Goal: Task Accomplishment & Management: Complete application form

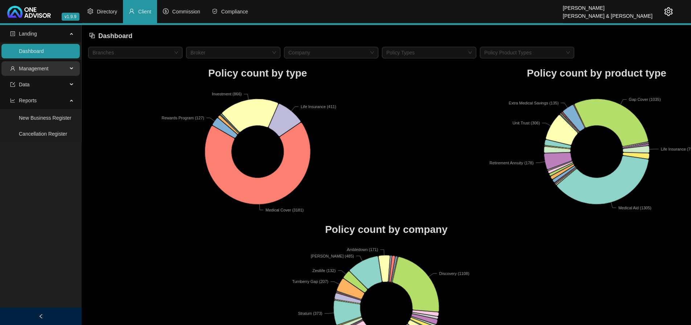
click at [41, 66] on span "Management" at bounding box center [34, 69] width 30 height 6
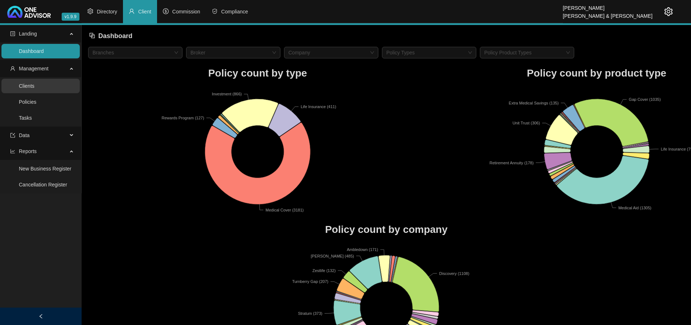
click at [32, 86] on link "Clients" at bounding box center [27, 86] width 16 height 6
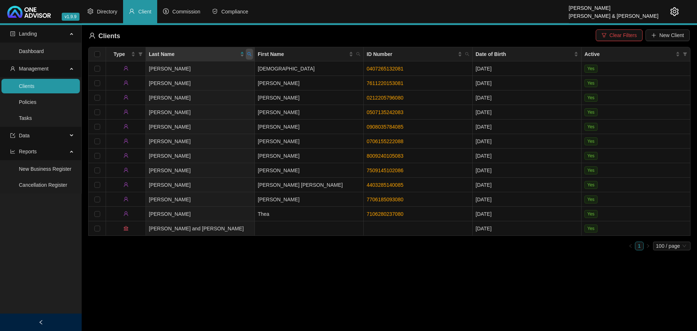
click at [248, 54] on icon "search" at bounding box center [249, 54] width 4 height 4
type input "walker"
click at [203, 81] on span "Search" at bounding box center [202, 83] width 16 height 8
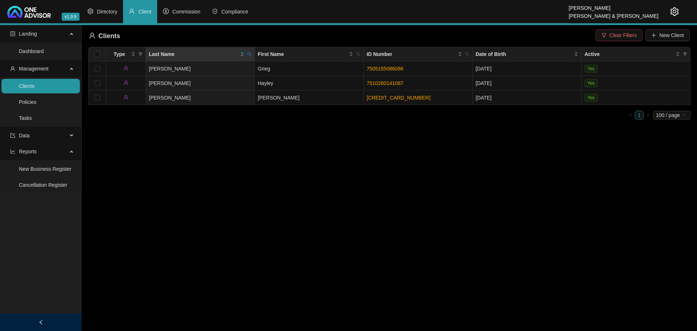
click at [623, 36] on span "Clear Filters" at bounding box center [622, 35] width 27 height 8
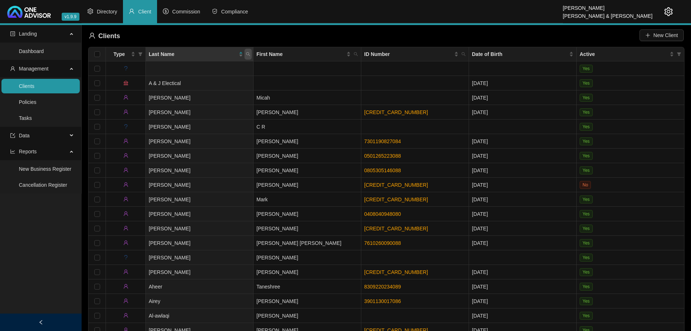
click at [248, 54] on icon "search" at bounding box center [248, 54] width 4 height 4
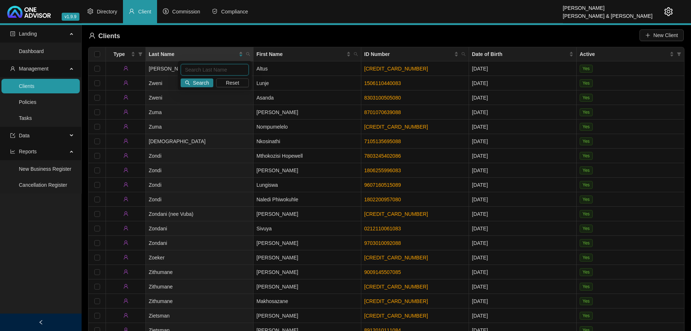
click at [215, 69] on input "text" at bounding box center [215, 70] width 68 height 12
type input "walker"
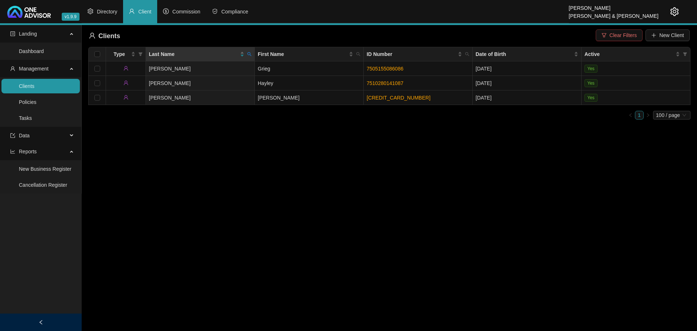
click at [623, 33] on span "Clear Filters" at bounding box center [622, 35] width 27 height 8
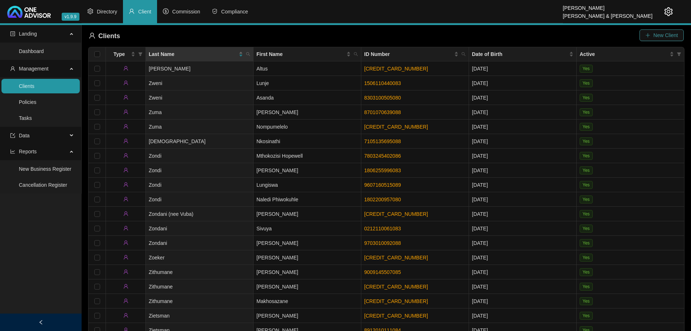
click at [660, 33] on span "New Client" at bounding box center [666, 35] width 25 height 8
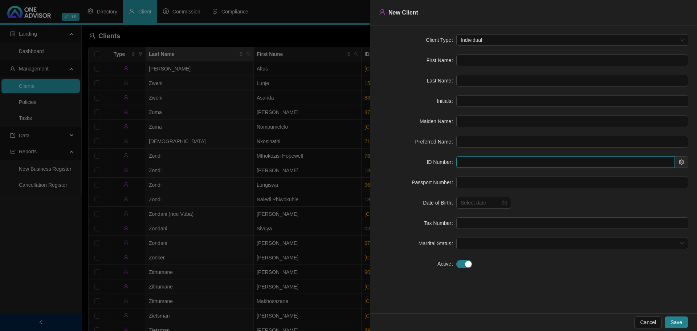
click at [485, 165] on input "text" at bounding box center [565, 162] width 219 height 12
paste input "8502225244083"
type input "8502225244083"
type input "1985-02-22"
type input "8502225244083"
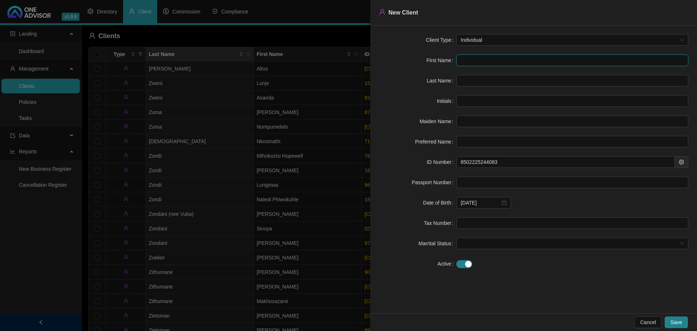
click at [470, 61] on input "text" at bounding box center [572, 60] width 232 height 12
paste input "WESLEY DAVID STUART"
type input "WESLEY DAVID STUART"
type input "WDS"
type input "WESLEY"
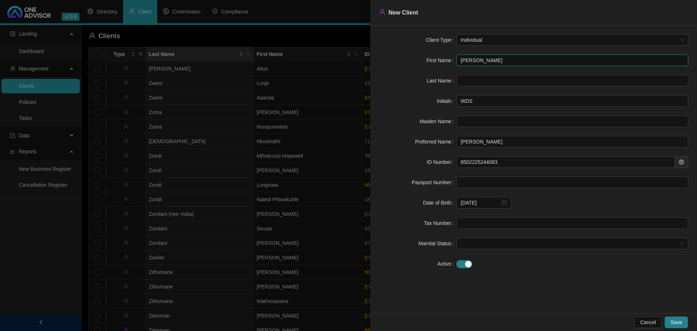
type input "WESLEY DAVID STUART"
click at [484, 81] on input "text" at bounding box center [572, 81] width 232 height 12
paste input "WALKER"
type input "WALKER"
click at [473, 179] on input "text" at bounding box center [572, 182] width 232 height 12
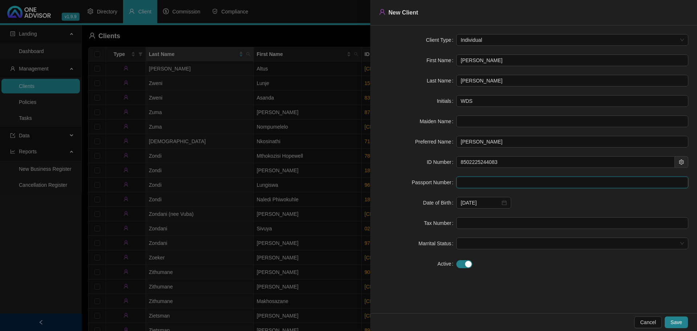
paste input "A10630921"
type input "A10630921"
click at [676, 321] on span "Save" at bounding box center [676, 322] width 12 height 8
